Goal: Information Seeking & Learning: Learn about a topic

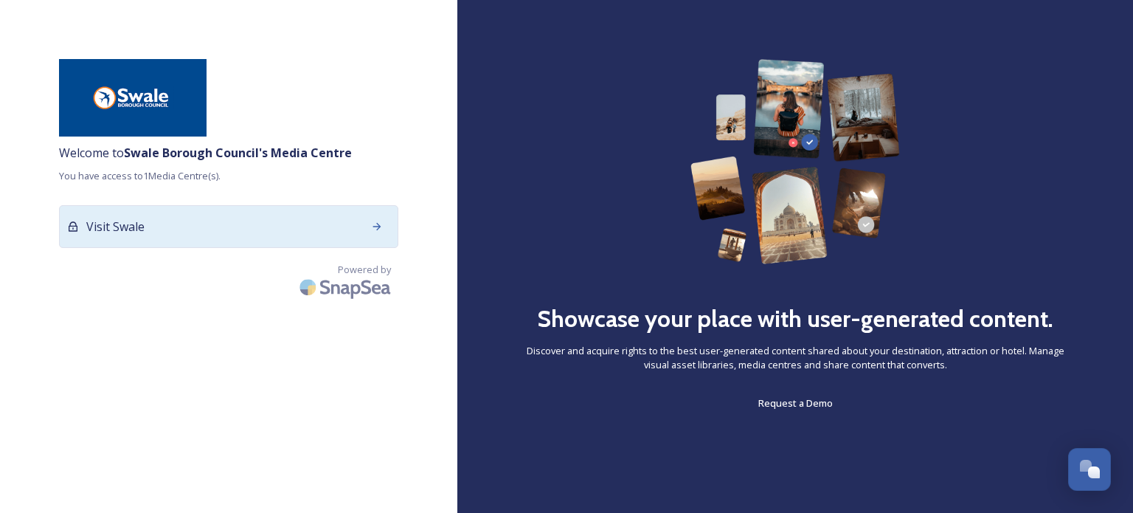
click at [183, 232] on div "Visit Swale" at bounding box center [228, 226] width 339 height 43
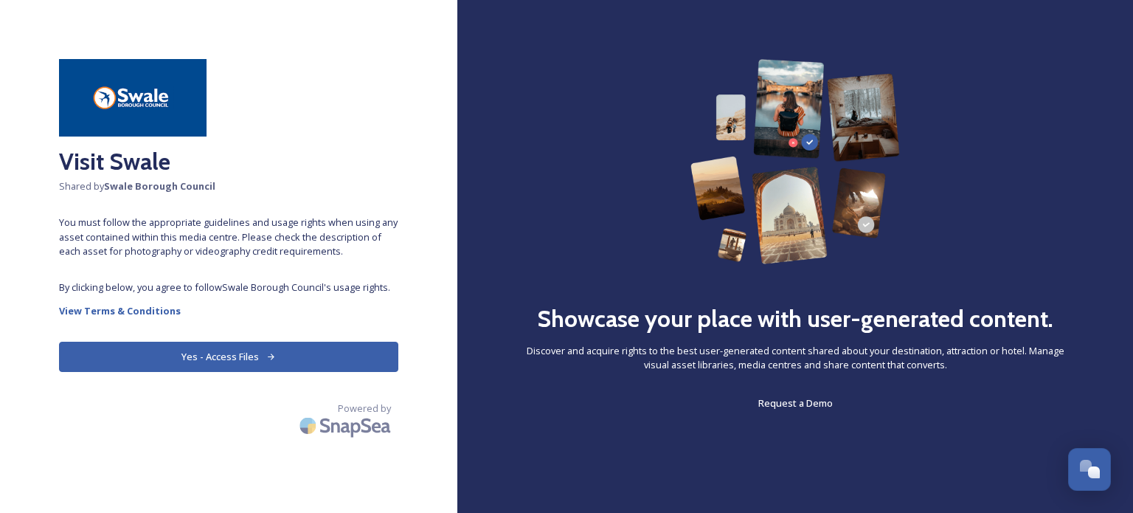
click at [204, 356] on button "Yes - Access Files" at bounding box center [228, 356] width 339 height 30
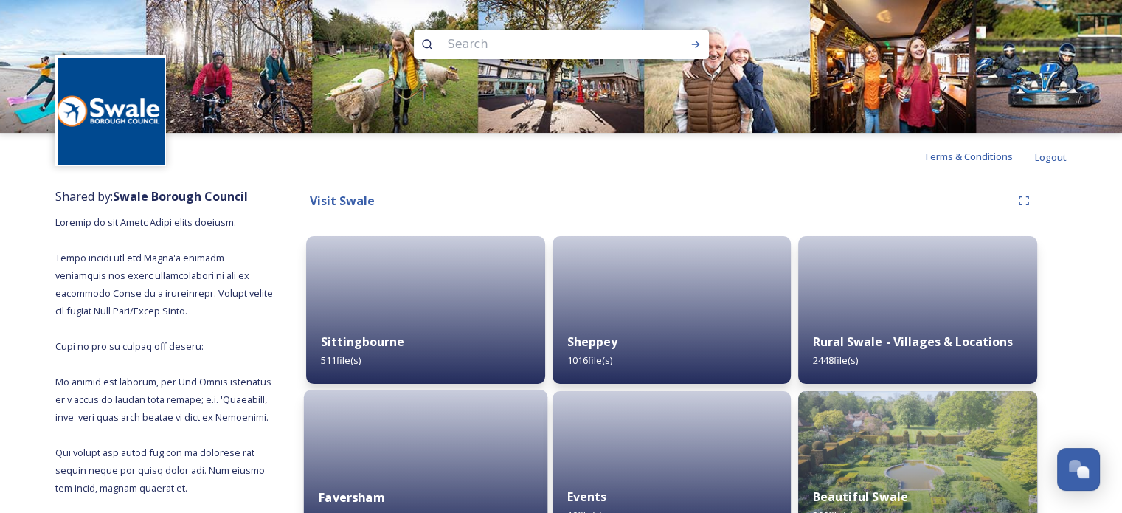
click at [434, 457] on div at bounding box center [425, 464] width 243 height 150
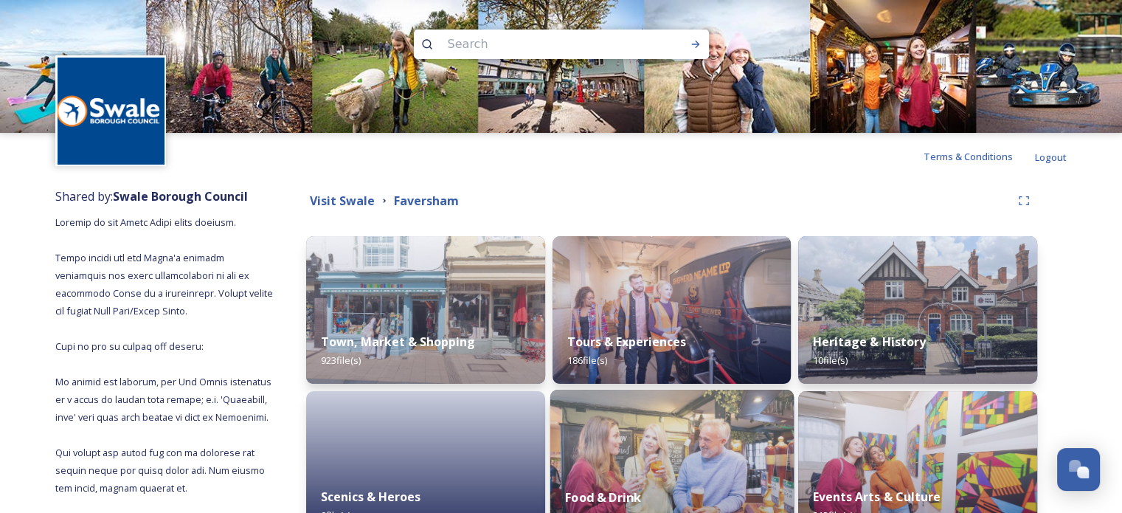
scroll to position [30, 0]
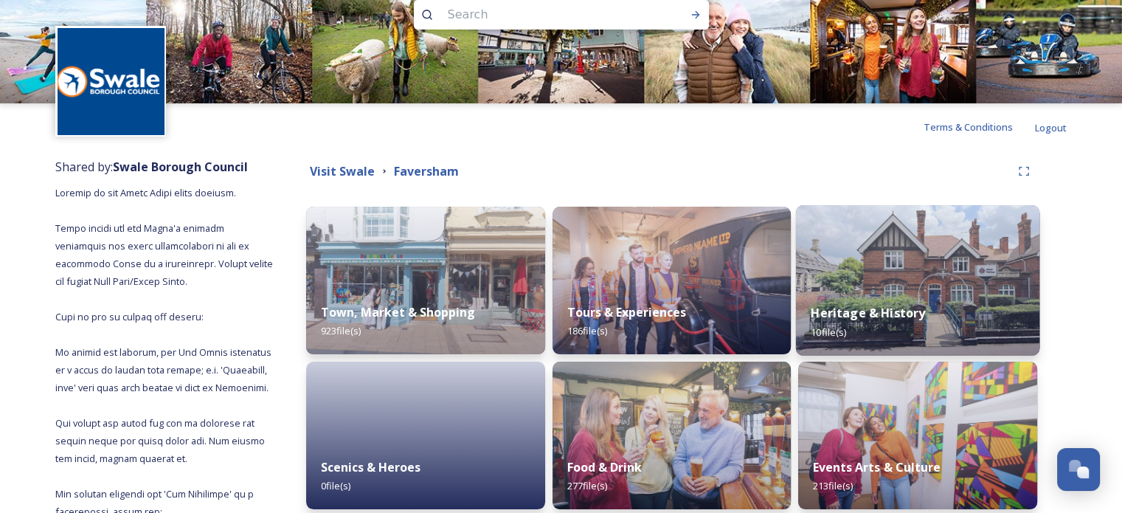
click at [923, 314] on div "Heritage & History 10 file(s)" at bounding box center [917, 321] width 243 height 67
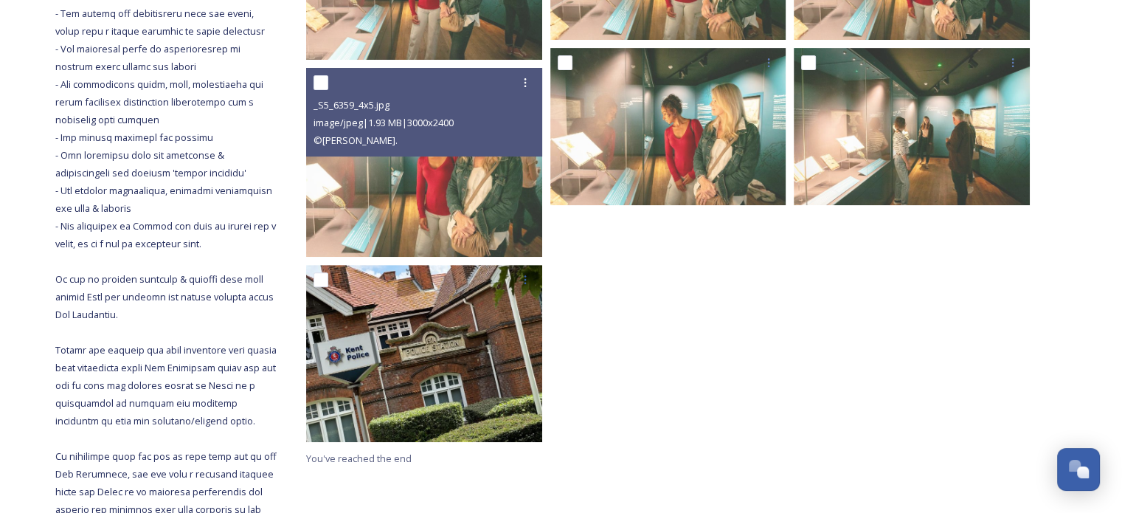
scroll to position [561, 0]
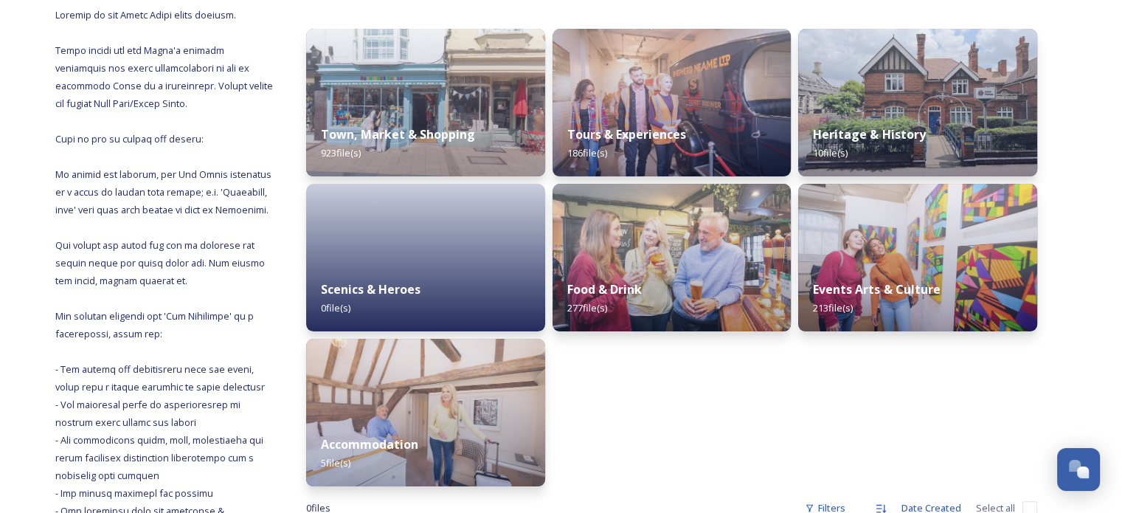
scroll to position [207, 0]
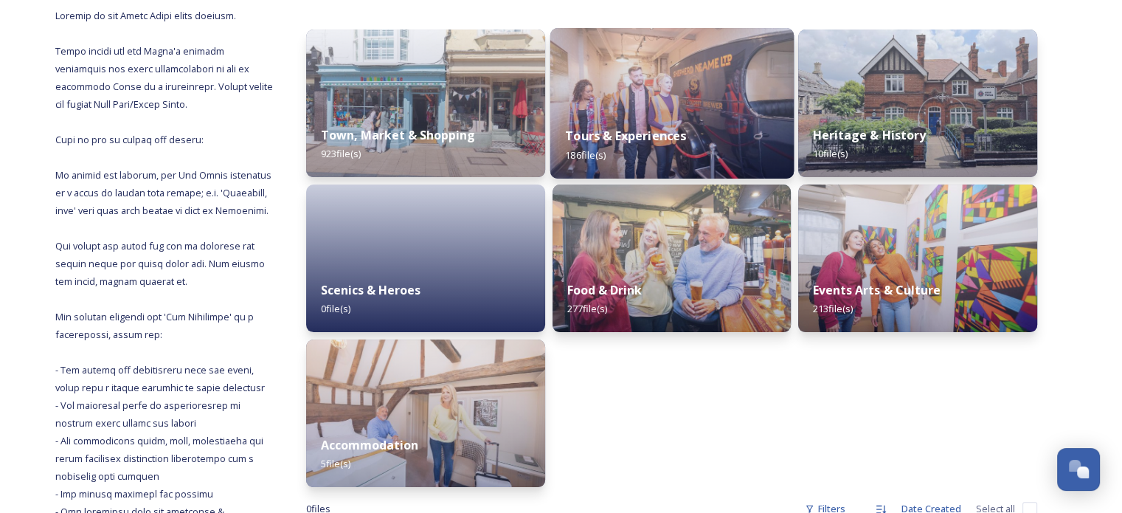
click at [630, 117] on div "Tours & Experiences 186 file(s)" at bounding box center [670, 144] width 243 height 67
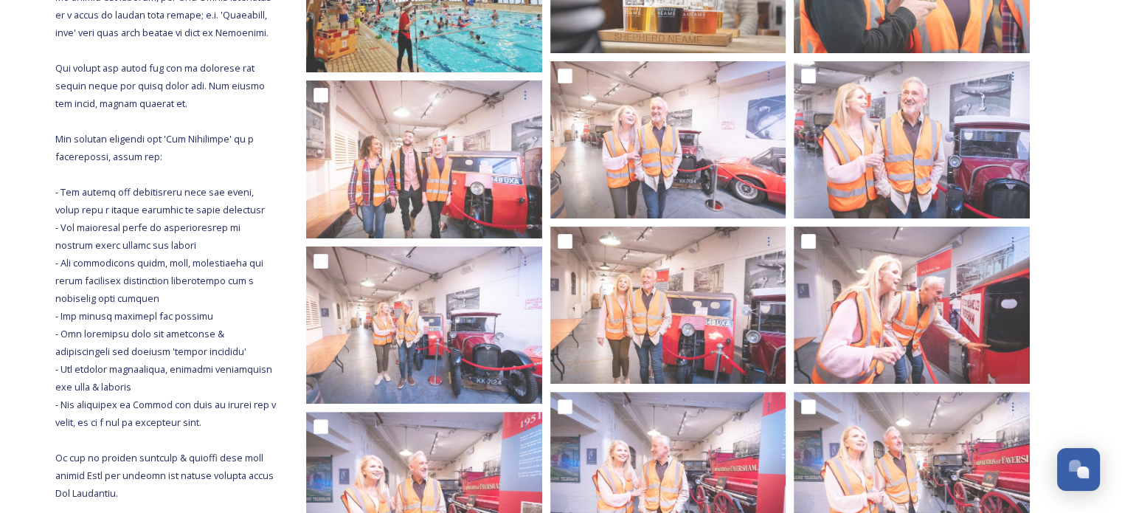
scroll to position [235, 0]
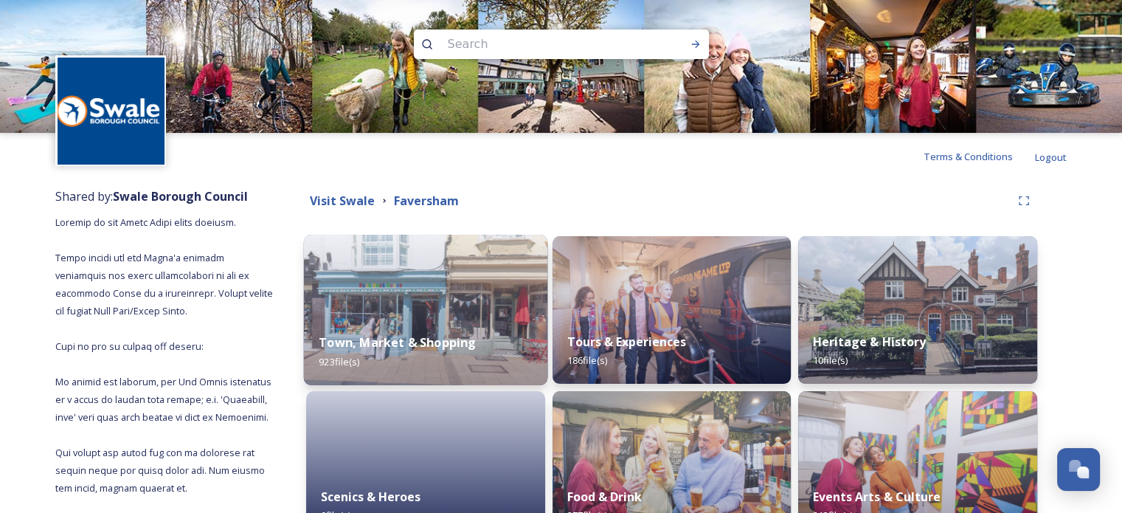
click at [418, 306] on img at bounding box center [425, 310] width 243 height 150
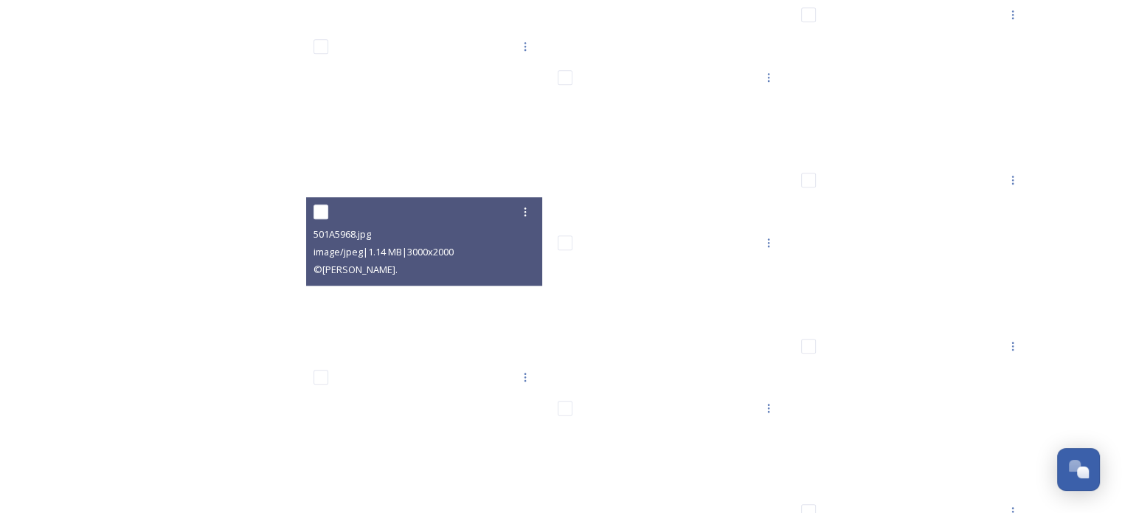
scroll to position [12507, 0]
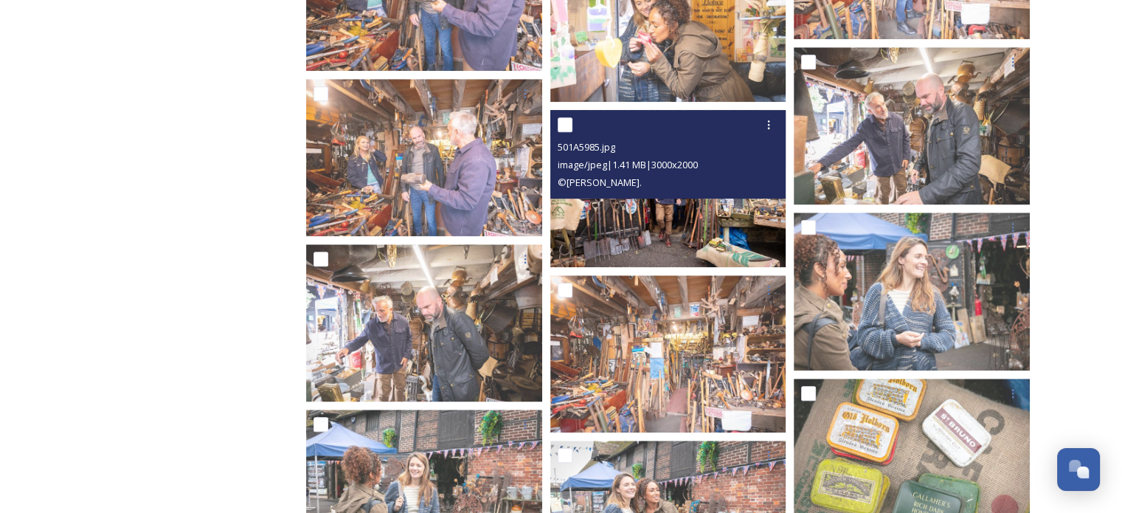
click at [613, 235] on img at bounding box center [668, 187] width 236 height 157
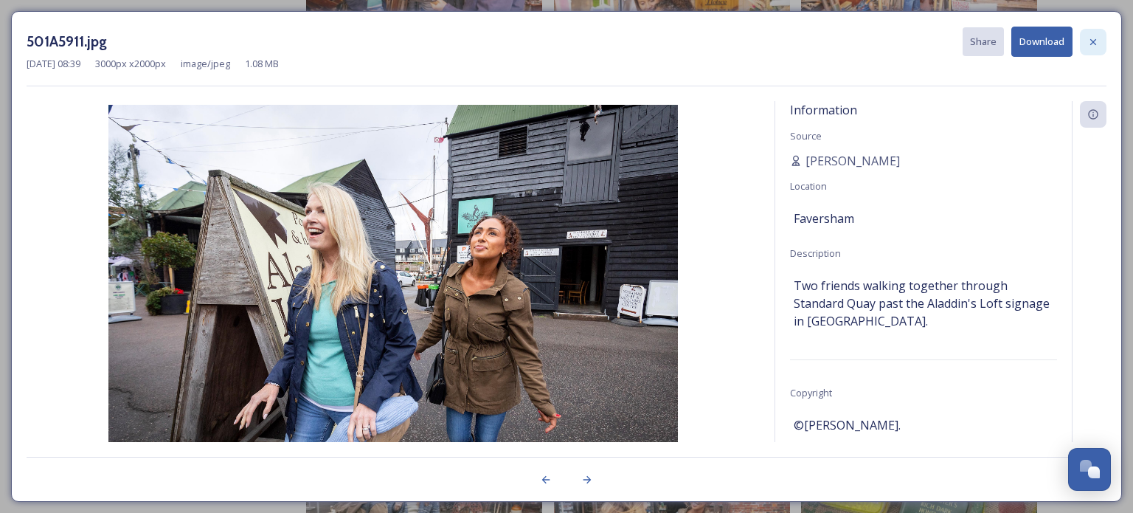
click at [1103, 43] on div at bounding box center [1093, 42] width 27 height 27
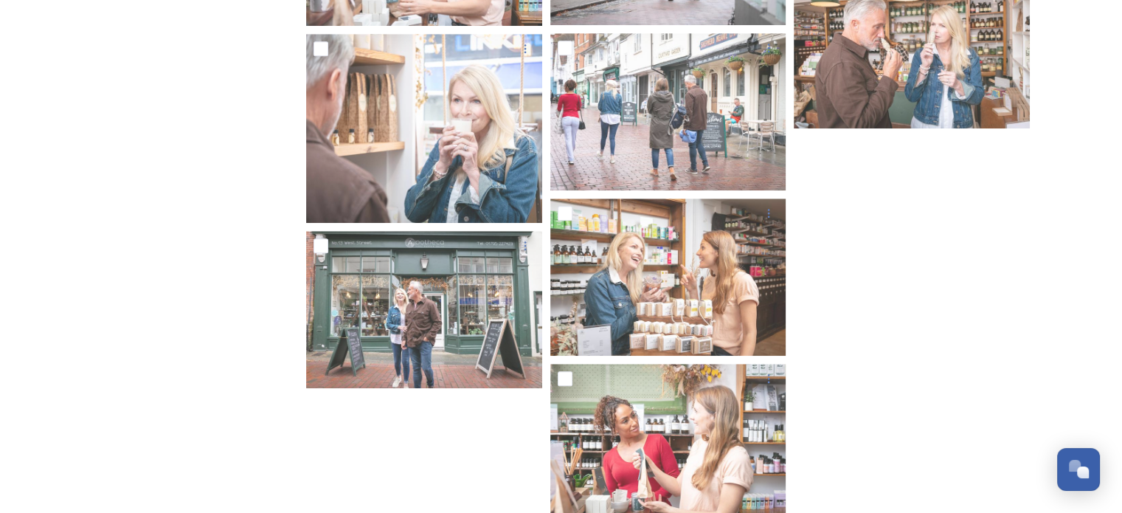
scroll to position [0, 0]
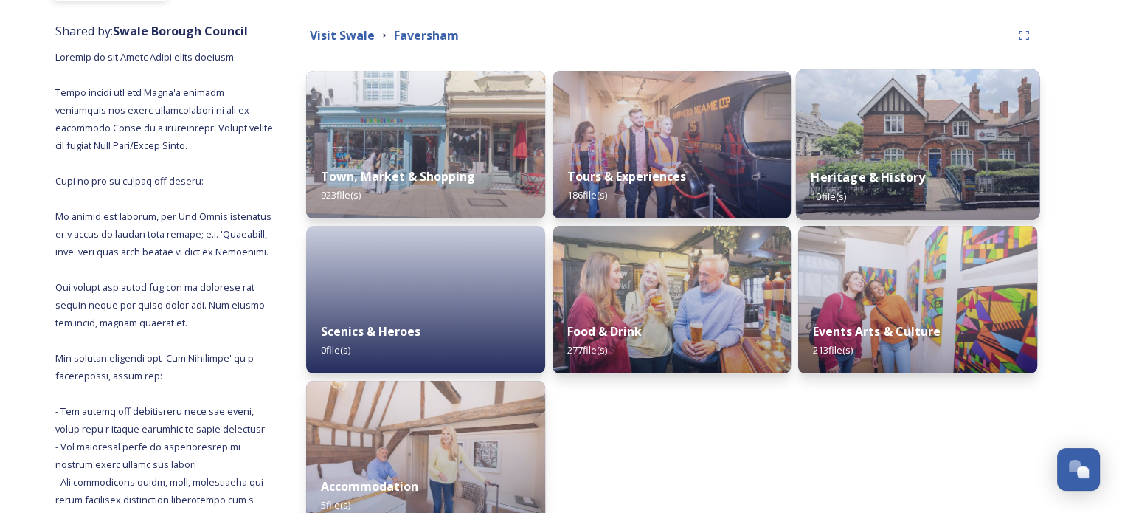
scroll to position [177, 0]
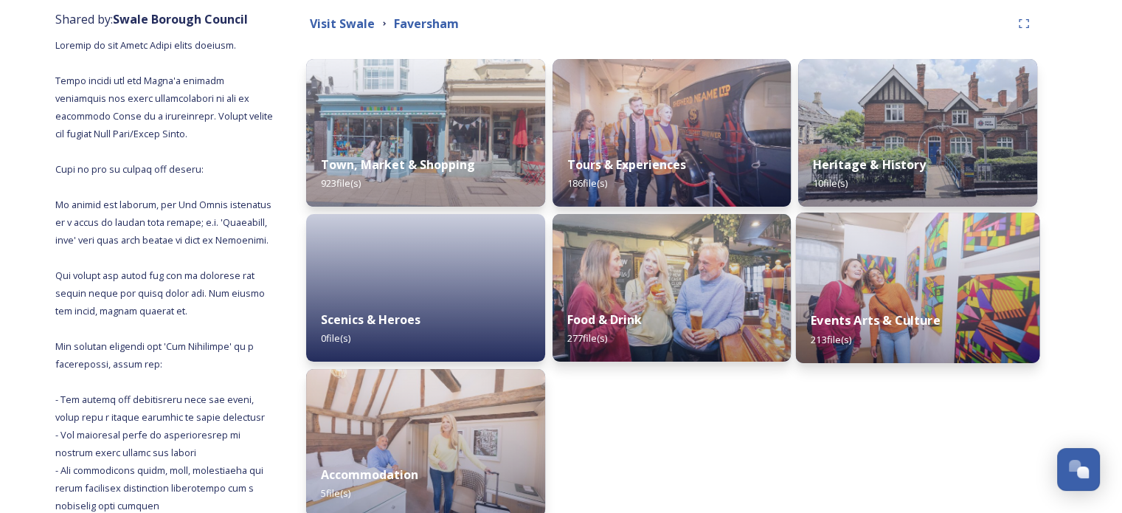
click at [849, 306] on div "Events Arts & Culture 213 file(s)" at bounding box center [917, 329] width 243 height 67
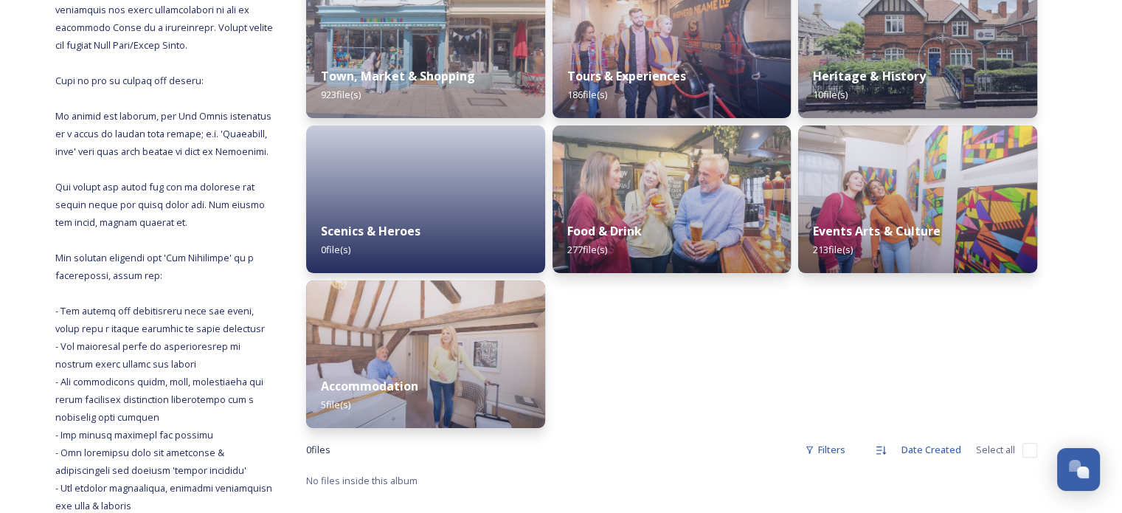
scroll to position [207, 0]
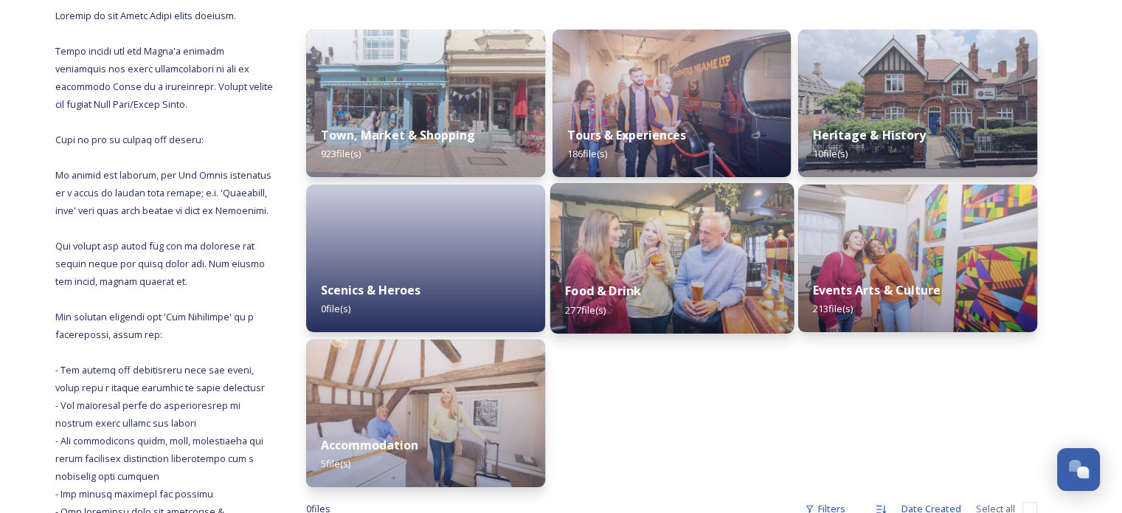
click at [663, 274] on div "Food & Drink 277 file(s)" at bounding box center [670, 299] width 243 height 67
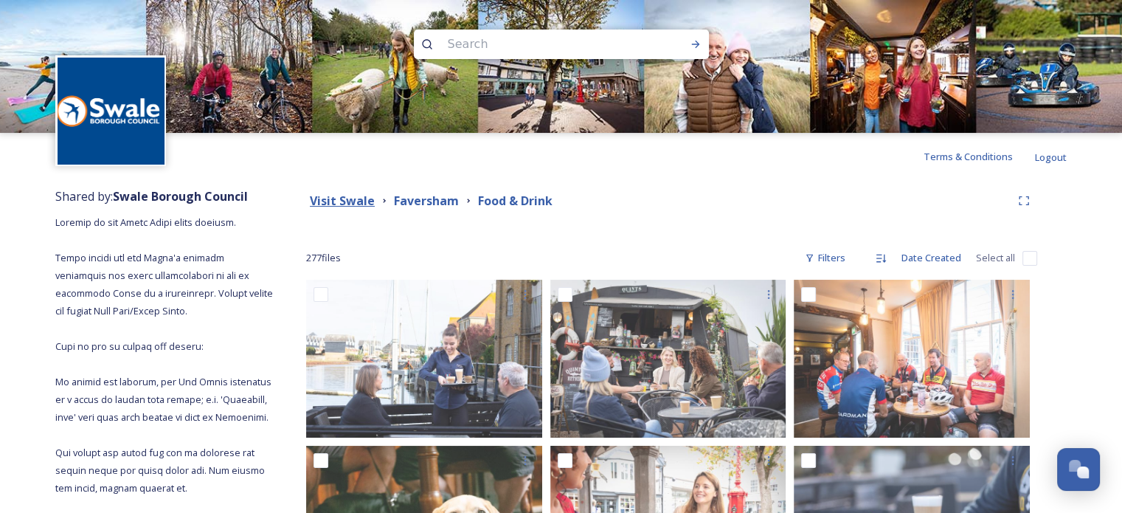
click at [348, 194] on strong "Visit Swale" at bounding box center [342, 200] width 65 height 16
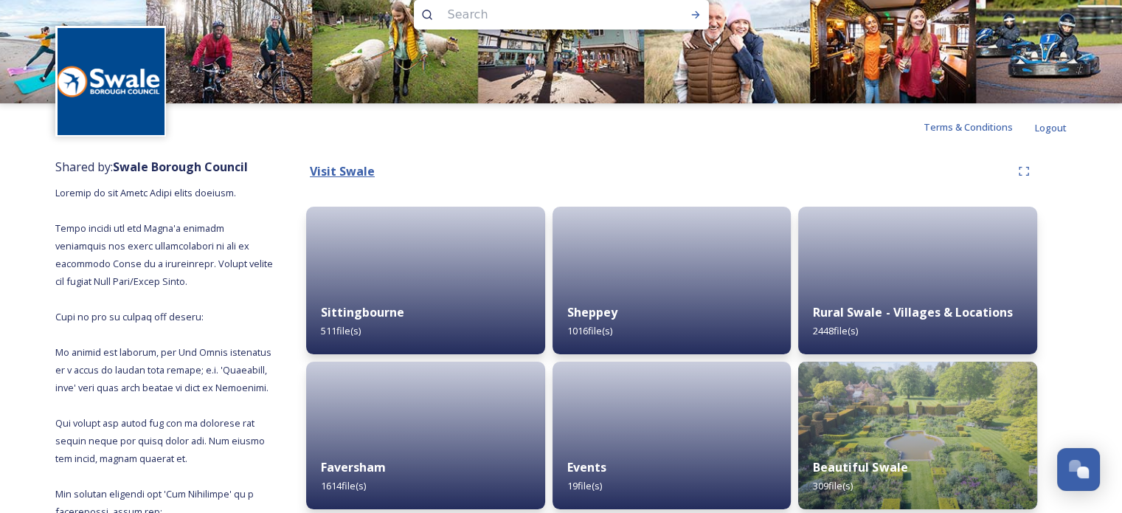
scroll to position [59, 0]
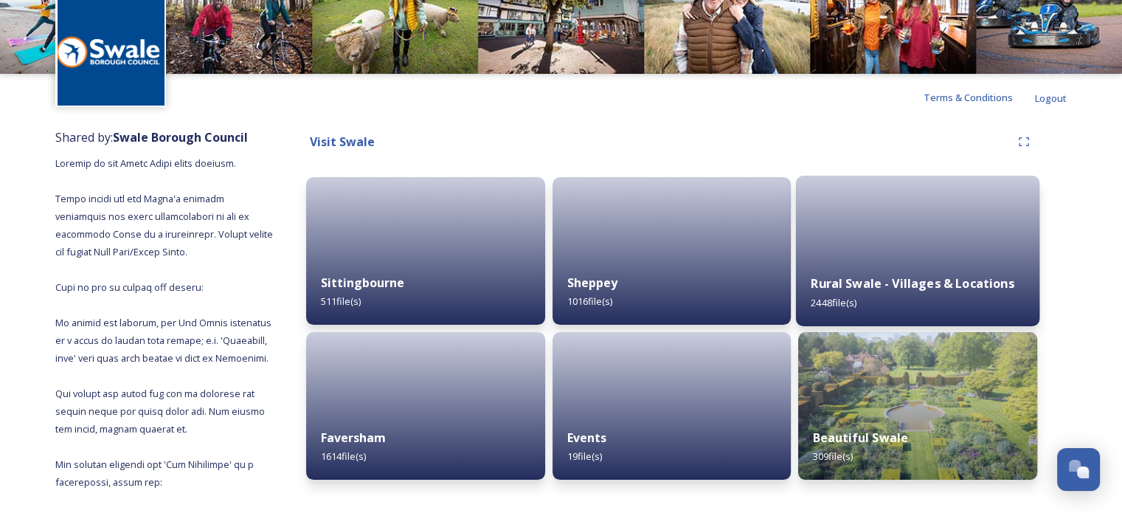
click at [892, 261] on div "Rural Swale - Villages & Locations 2448 file(s)" at bounding box center [917, 292] width 243 height 67
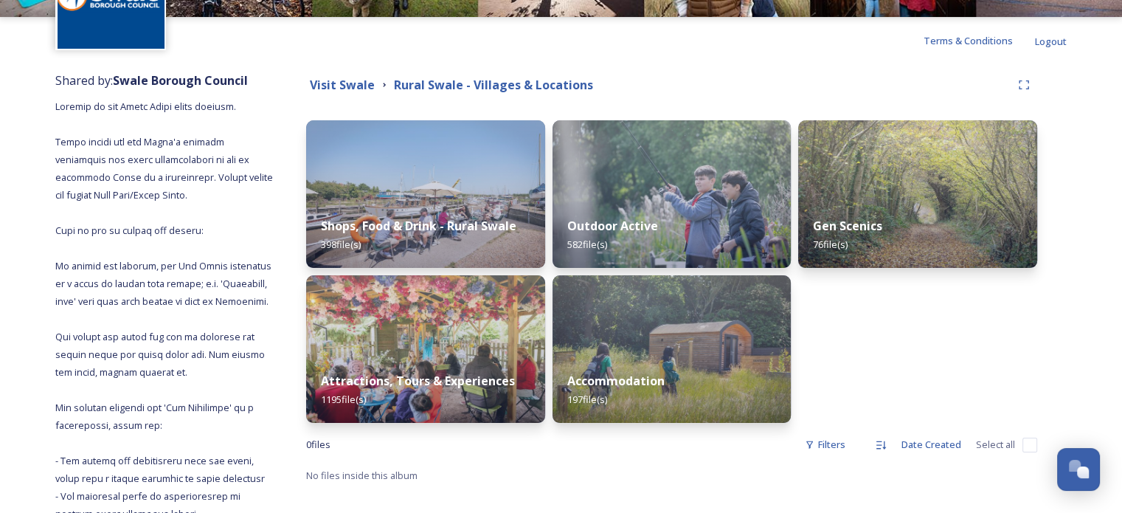
scroll to position [118, 0]
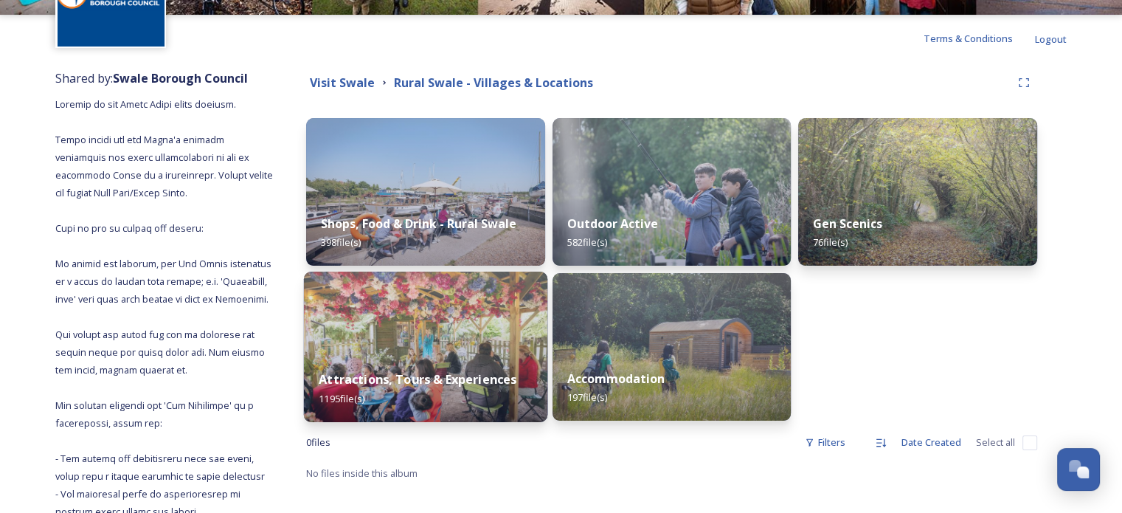
click at [474, 389] on div "Attractions, Tours & Experiences 1195 file(s)" at bounding box center [425, 388] width 243 height 67
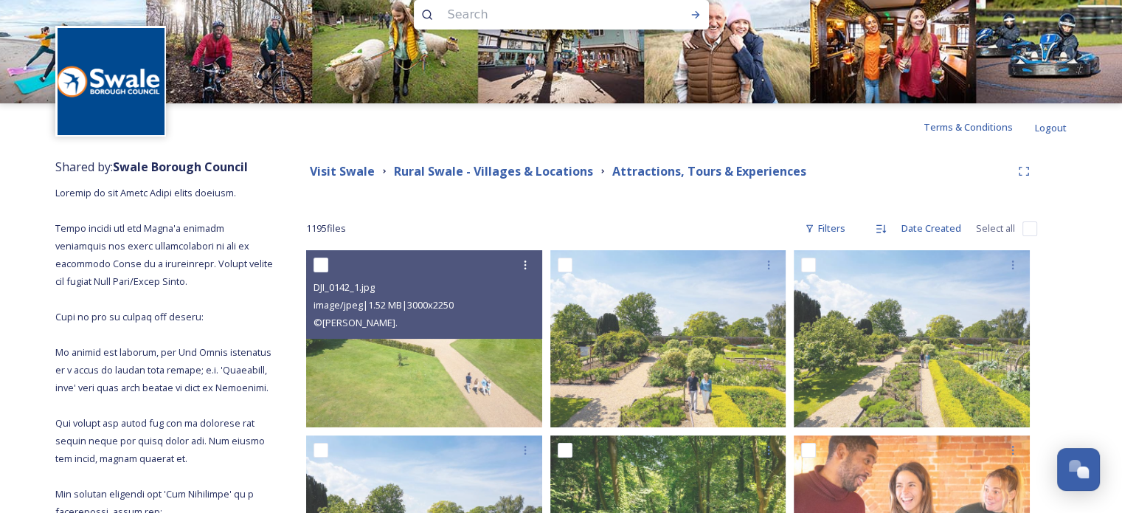
scroll to position [59, 0]
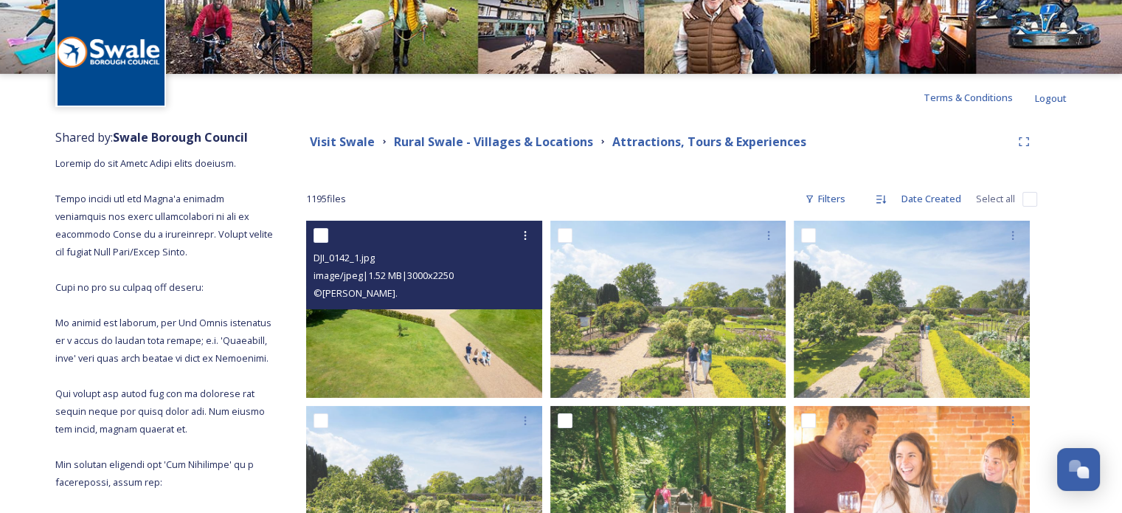
click at [445, 356] on img at bounding box center [424, 309] width 236 height 177
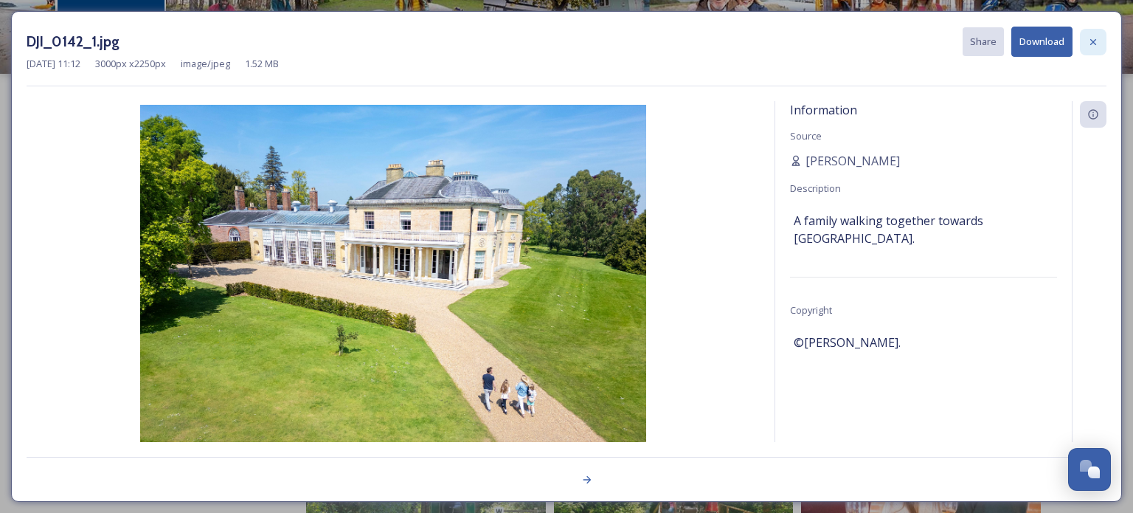
click at [1095, 44] on icon at bounding box center [1093, 41] width 6 height 6
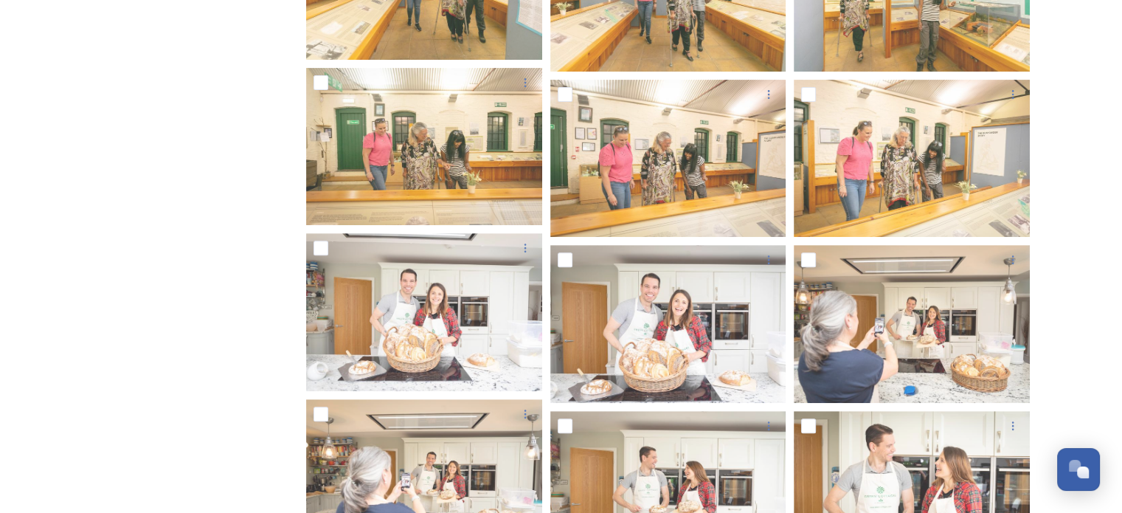
scroll to position [17353, 0]
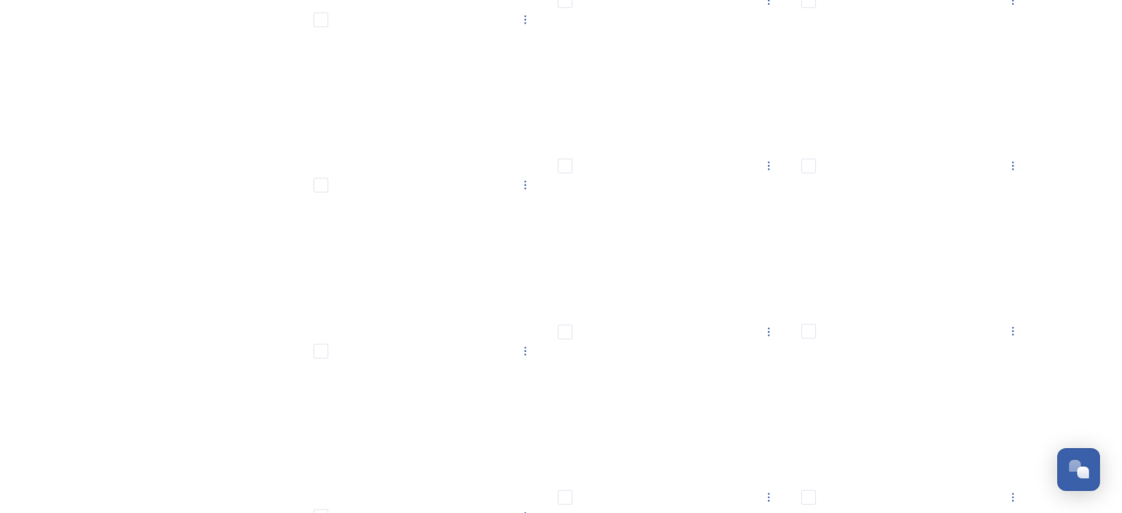
scroll to position [60085, 0]
